Goal: Check status: Check status

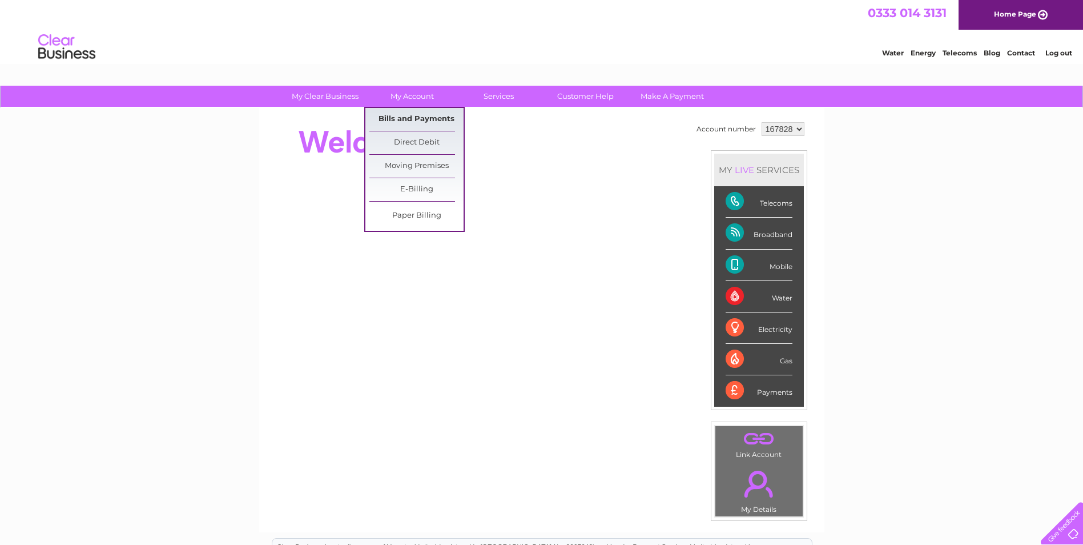
click at [417, 127] on link "Bills and Payments" at bounding box center [416, 119] width 94 height 23
click at [420, 114] on link "Bills and Payments" at bounding box center [416, 119] width 94 height 23
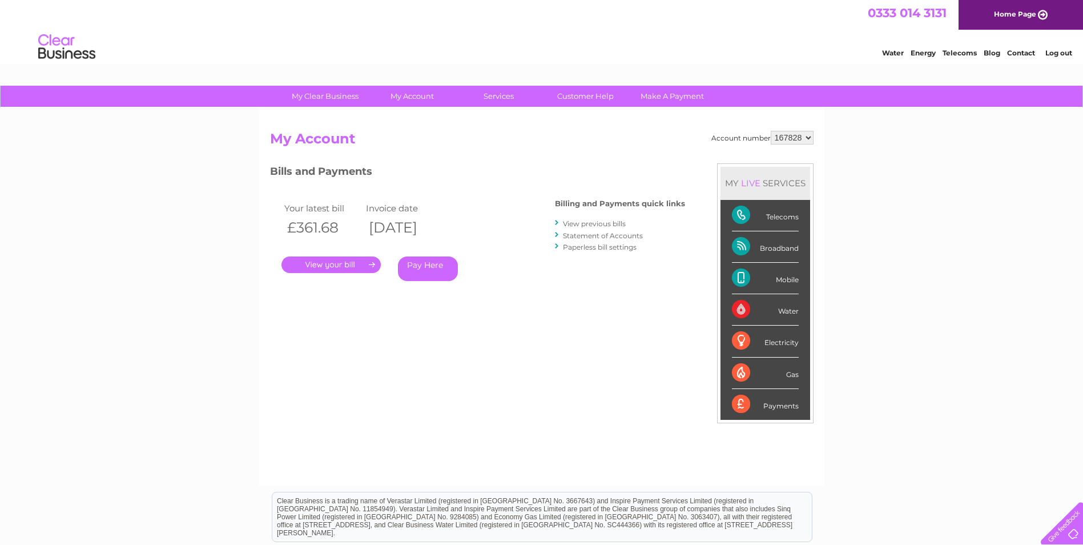
click at [327, 264] on link "." at bounding box center [330, 264] width 99 height 17
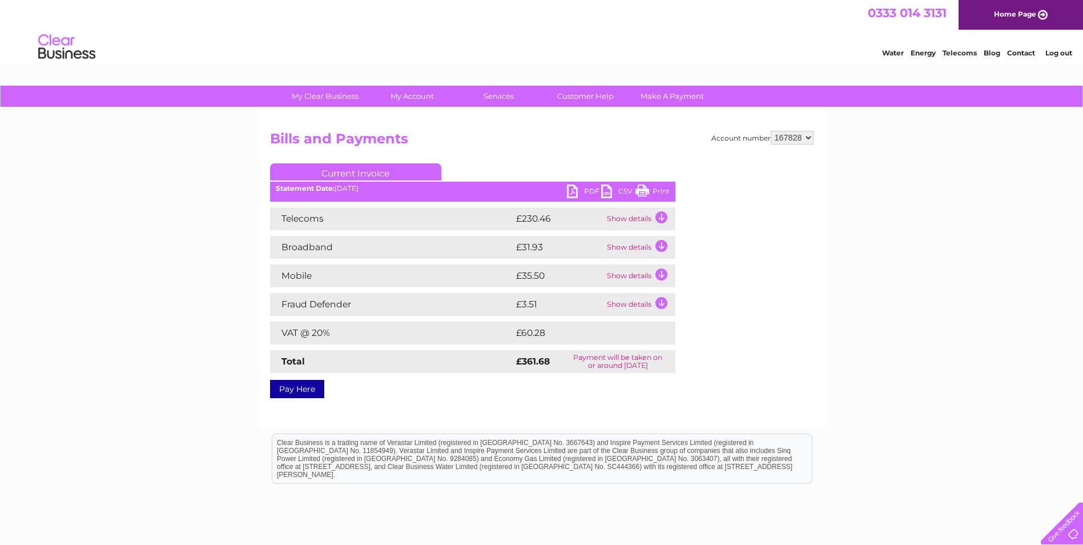
click at [585, 191] on link "PDF" at bounding box center [584, 192] width 34 height 17
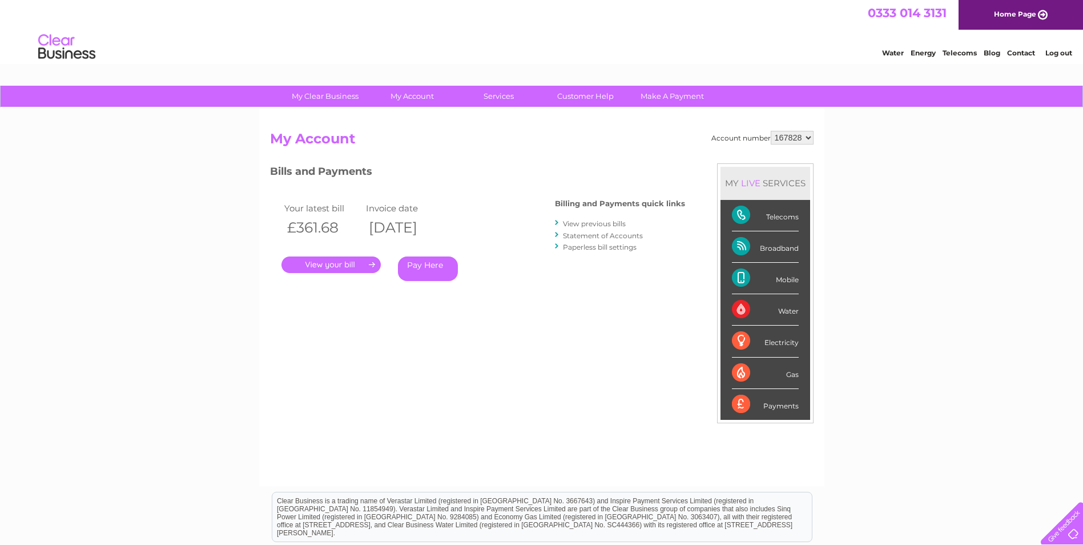
click at [740, 247] on div "Broadband" at bounding box center [765, 246] width 67 height 31
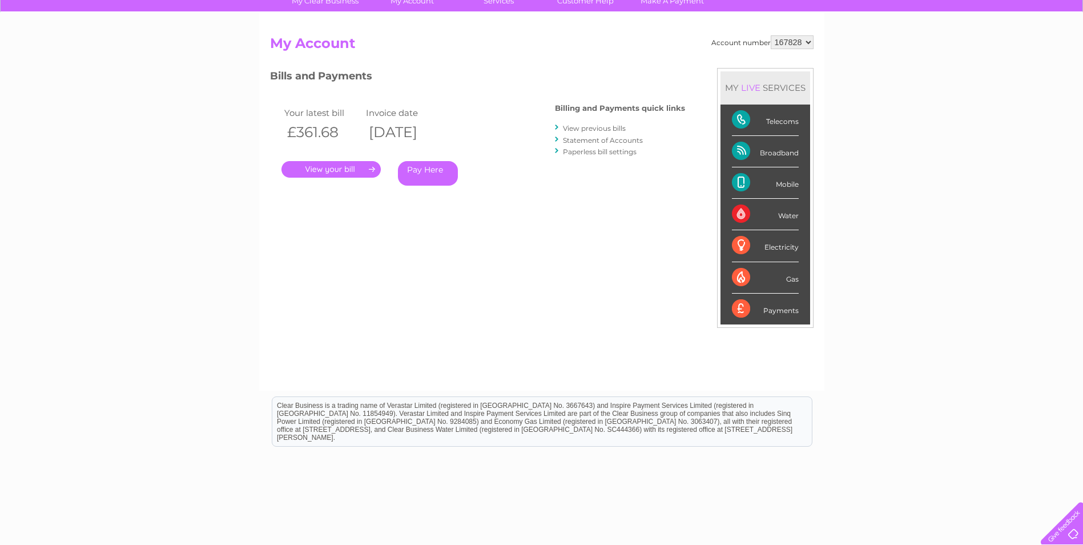
scroll to position [31, 0]
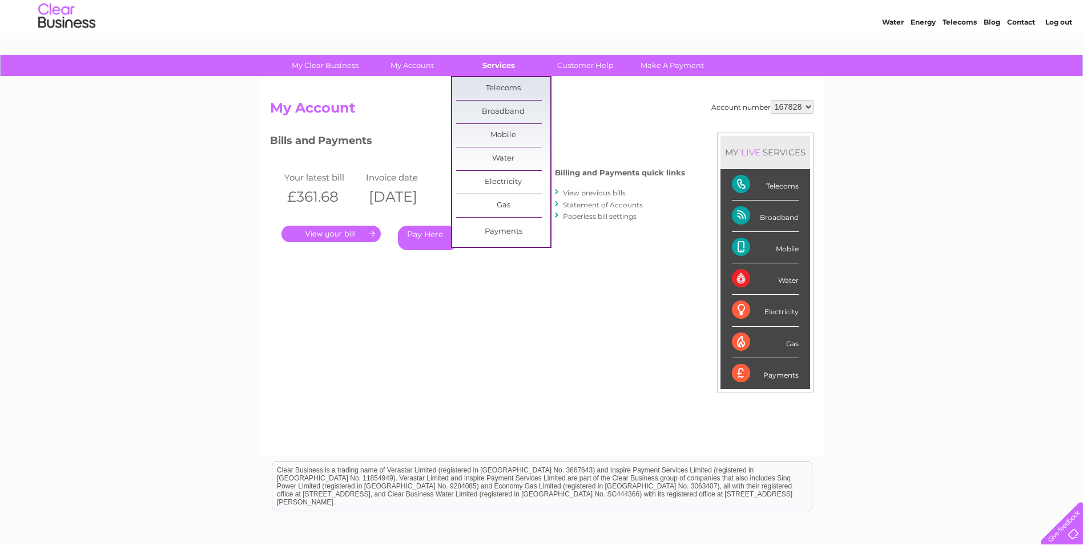
click at [509, 63] on link "Services" at bounding box center [499, 65] width 94 height 21
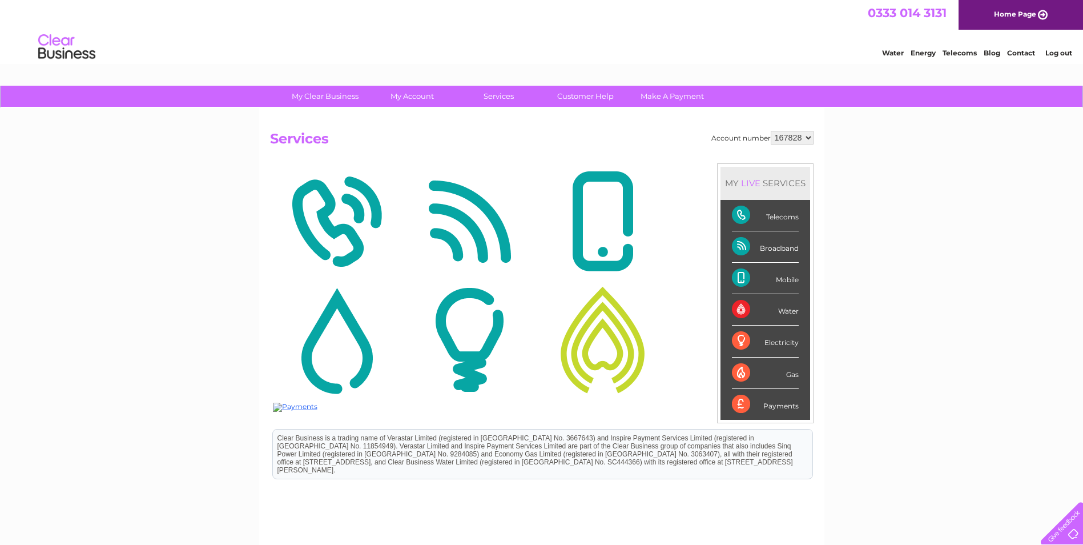
click at [309, 221] on img at bounding box center [336, 221] width 127 height 111
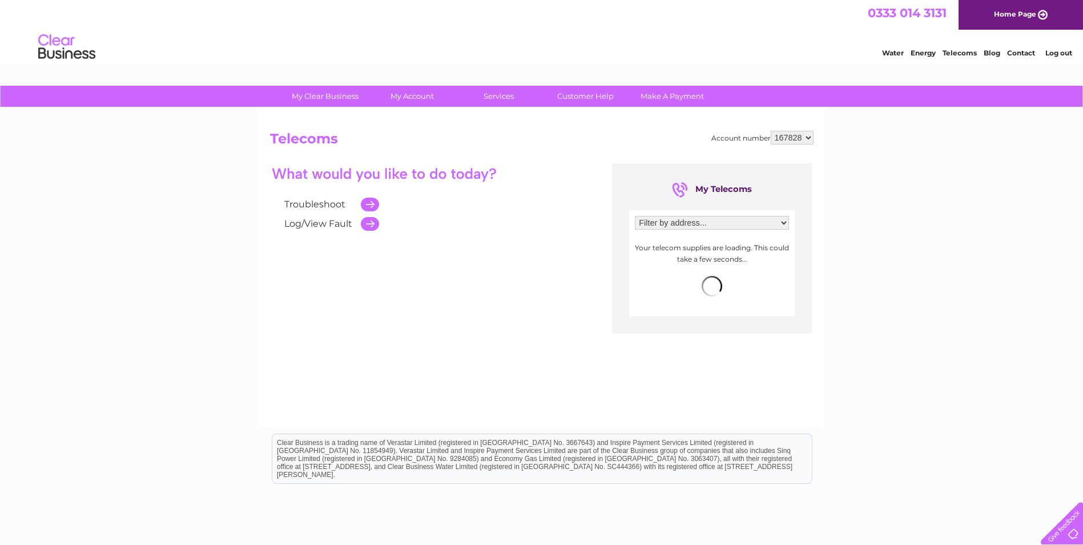
click at [785, 219] on select "Filter by address... Management [STREET_ADDRESS][GEOGRAPHIC_DATA][STREET_ADDRES…" at bounding box center [712, 223] width 154 height 14
click at [930, 196] on div "My Clear Business Login Details My Details My Preferences Link Account My Accou…" at bounding box center [541, 354] width 1083 height 537
click at [759, 276] on center "Your telecom supplies are loading. This could take a few seconds..." at bounding box center [712, 270] width 154 height 57
drag, startPoint x: 759, startPoint y: 276, endPoint x: 886, endPoint y: 268, distance: 127.5
click at [887, 268] on div "My Clear Business Login Details My Details My Preferences Link Account My Accou…" at bounding box center [541, 354] width 1083 height 537
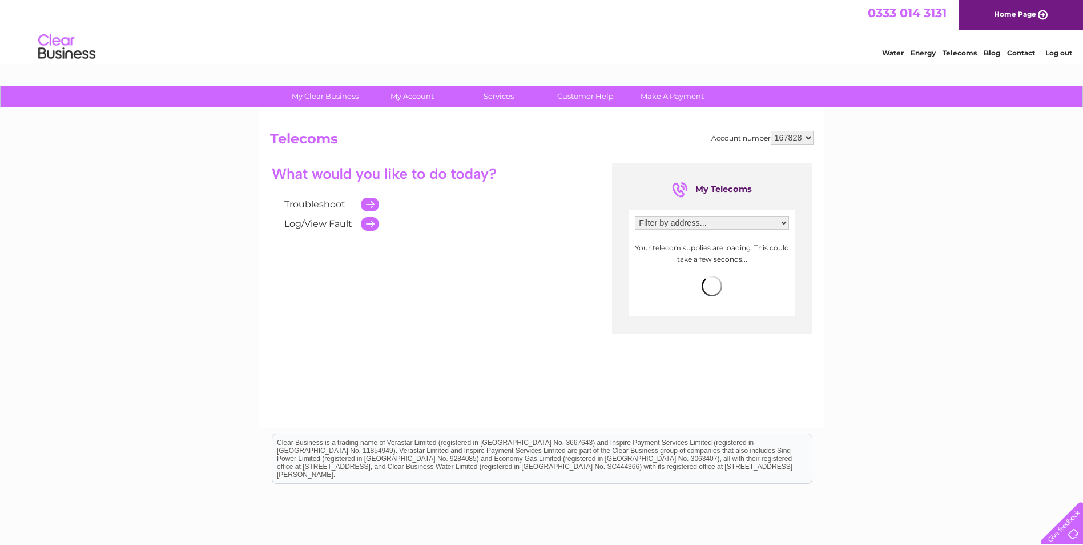
click at [767, 219] on select "Filter by address... Management [STREET_ADDRESS][GEOGRAPHIC_DATA][STREET_ADDRES…" at bounding box center [712, 223] width 154 height 14
click at [635, 216] on select "Filter by address... Management [STREET_ADDRESS][GEOGRAPHIC_DATA][STREET_ADDRES…" at bounding box center [712, 223] width 154 height 14
click at [772, 225] on select "Filter by address... Management [STREET_ADDRESS][GEOGRAPHIC_DATA][STREET_ADDRES…" at bounding box center [712, 223] width 154 height 14
click at [635, 216] on select "Filter by address... Management [STREET_ADDRESS][GEOGRAPHIC_DATA][STREET_ADDRES…" at bounding box center [712, 223] width 154 height 14
click at [849, 240] on div "My Clear Business Login Details My Details My Preferences Link Account My Accou…" at bounding box center [541, 354] width 1083 height 537
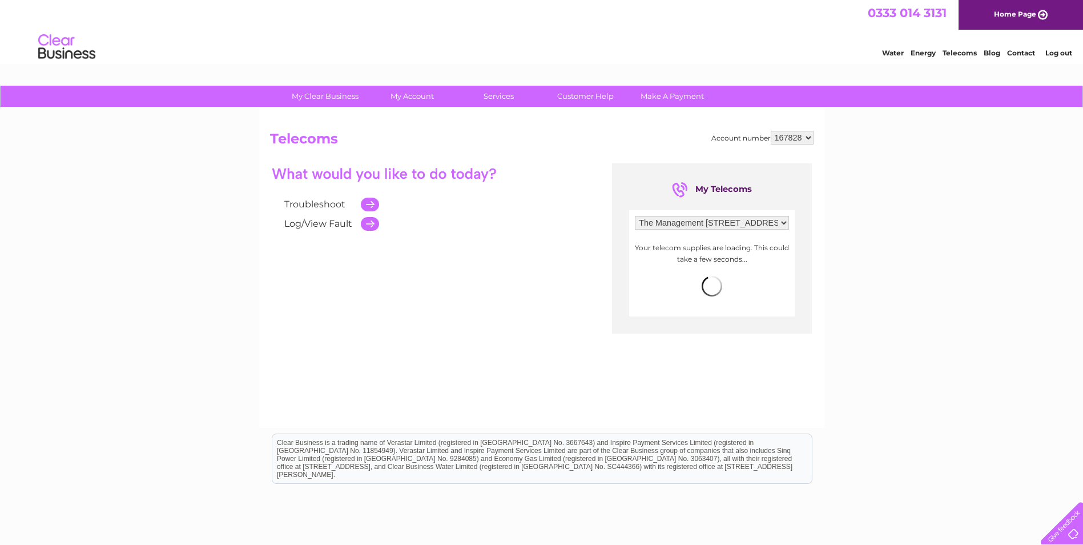
click at [804, 142] on select "167828" at bounding box center [792, 138] width 43 height 14
click at [804, 147] on div "Account number 167828 Telecoms Troubleshoot Log/View Fault My Telecoms Filter b…" at bounding box center [541, 264] width 543 height 267
click at [808, 214] on div "My Telecoms Filter by address... Management Suite, 41 Orchard Square, Sheffield…" at bounding box center [712, 248] width 200 height 170
click at [701, 227] on select "Filter by address... Management [STREET_ADDRESS][GEOGRAPHIC_DATA][STREET_ADDRES…" at bounding box center [712, 223] width 154 height 14
click at [635, 216] on select "Filter by address... Management [STREET_ADDRESS][GEOGRAPHIC_DATA][STREET_ADDRES…" at bounding box center [712, 223] width 154 height 14
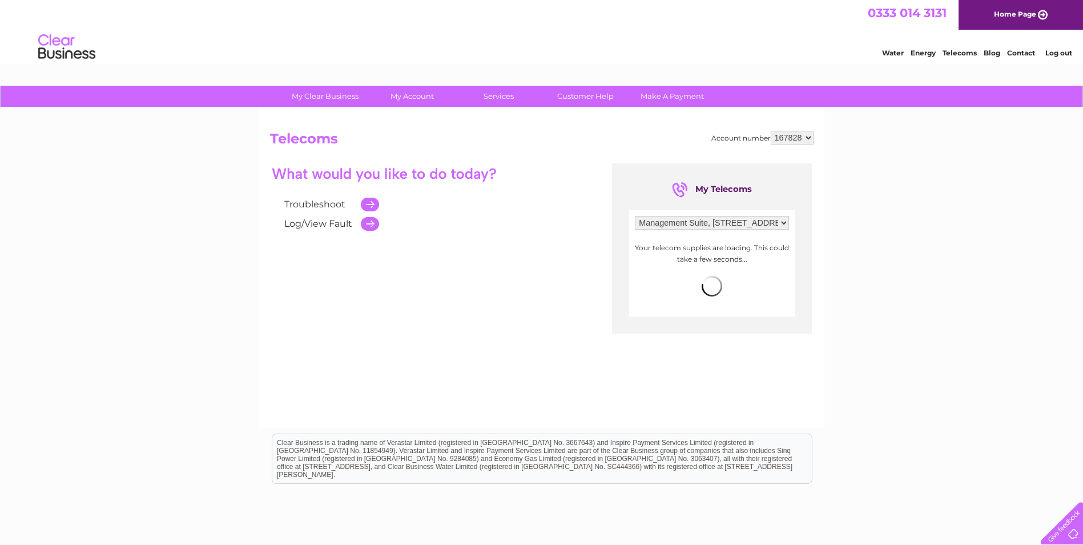
click at [689, 226] on select "Filter by address... Management [STREET_ADDRESS][GEOGRAPHIC_DATA][STREET_ADDRES…" at bounding box center [712, 223] width 154 height 14
select select "1820614"
click at [635, 216] on select "Filter by address... Management [STREET_ADDRESS][GEOGRAPHIC_DATA][STREET_ADDRES…" at bounding box center [712, 223] width 154 height 14
click at [681, 267] on center "Your telecom supplies are loading. This could take a few seconds..." at bounding box center [712, 270] width 154 height 57
click at [458, 263] on div "Troubleshoot Log/View Fault My Telecoms Filter by address... Management Suite, …" at bounding box center [541, 274] width 543 height 223
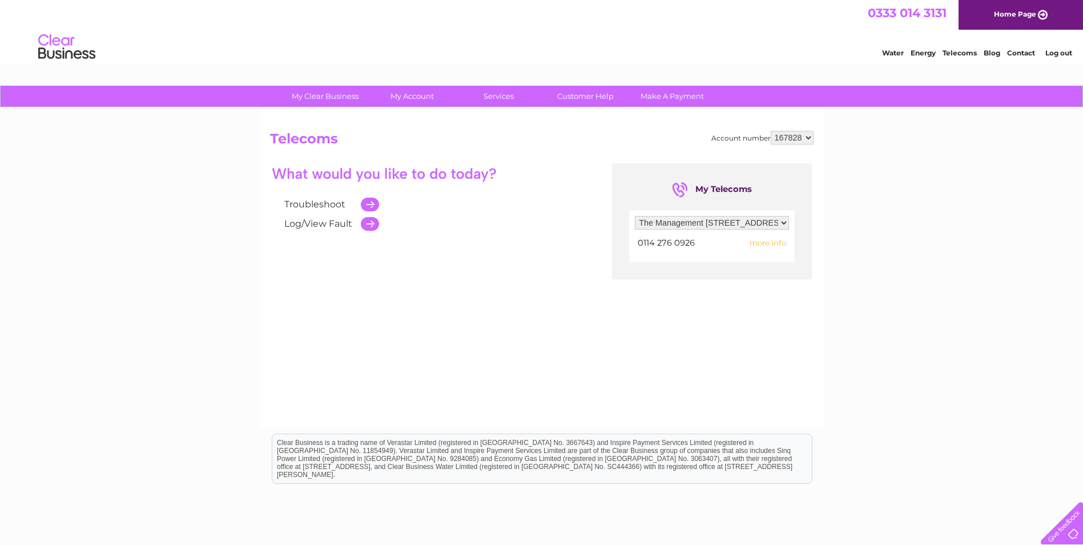
click at [765, 243] on span "more info" at bounding box center [768, 242] width 37 height 9
click at [771, 247] on span "more info" at bounding box center [768, 242] width 37 height 9
click at [763, 247] on span "more info" at bounding box center [768, 242] width 37 height 9
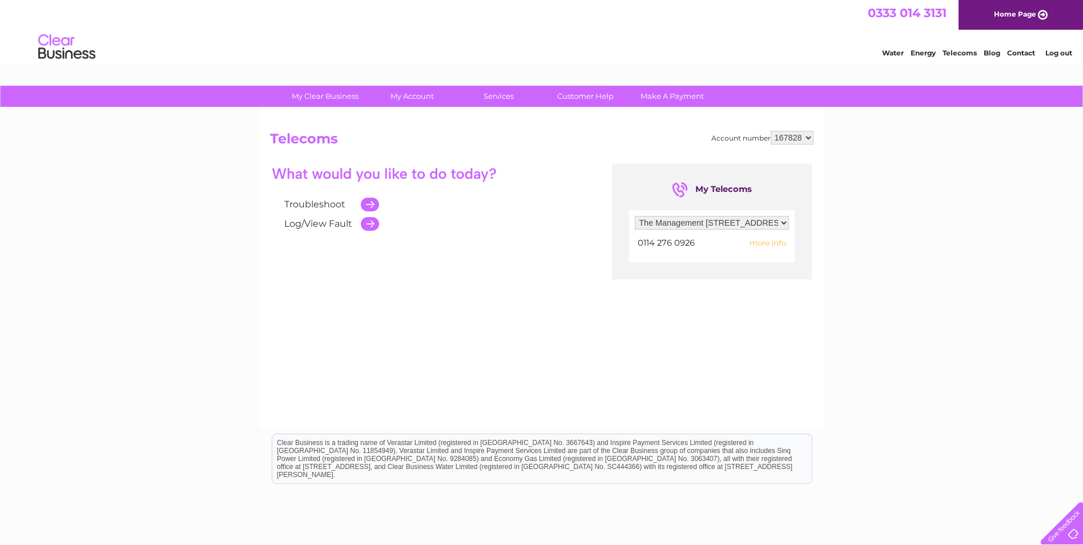
drag, startPoint x: 763, startPoint y: 247, endPoint x: 918, endPoint y: 241, distance: 155.9
click at [907, 256] on div "My Clear Business Login Details My Details My Preferences Link Account My Accou…" at bounding box center [541, 354] width 1083 height 537
